Goal: Information Seeking & Learning: Compare options

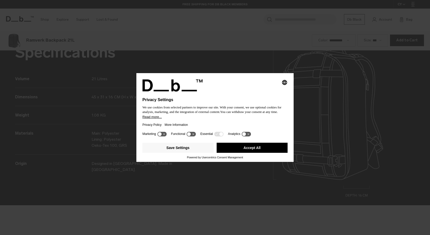
scroll to position [704, 0]
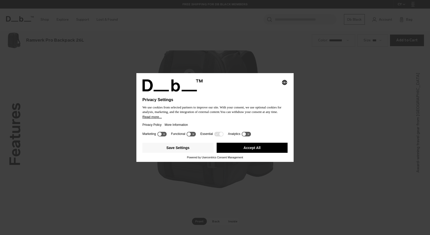
scroll to position [704, 0]
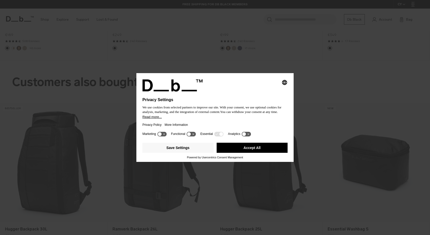
scroll to position [704, 0]
